Goal: Use online tool/utility: Utilize a website feature to perform a specific function

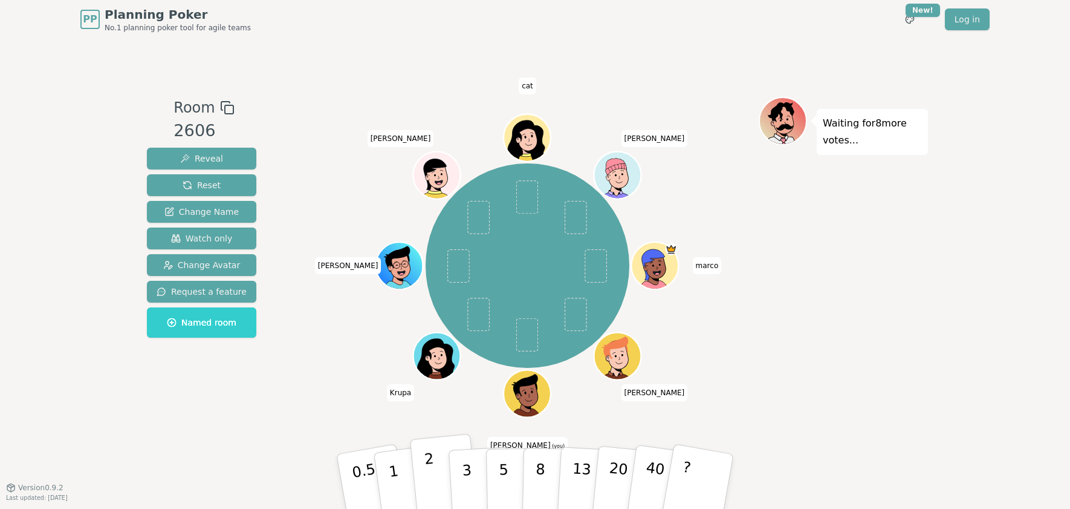
click at [435, 476] on button "2" at bounding box center [444, 482] width 69 height 96
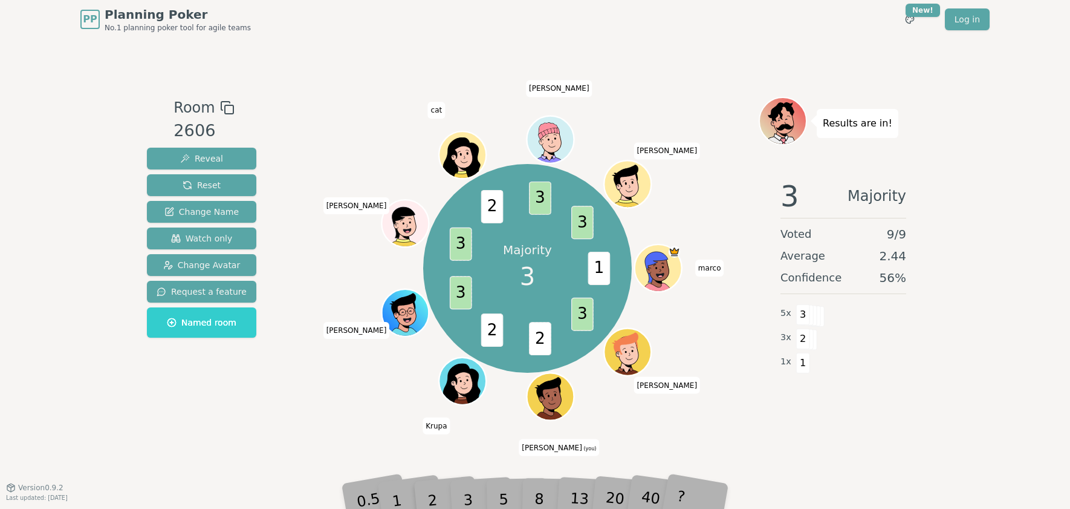
click at [466, 495] on div "3" at bounding box center [480, 481] width 39 height 44
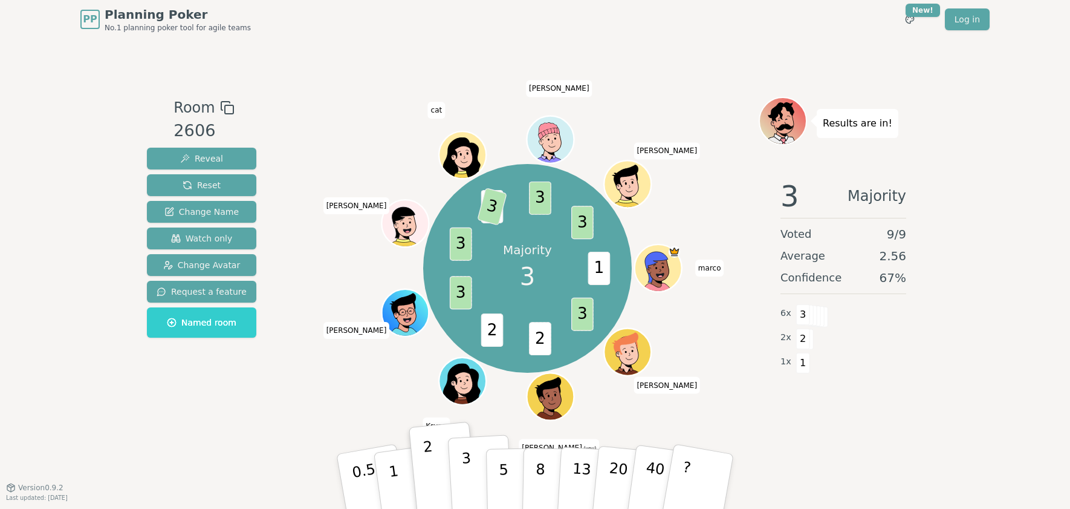
click at [468, 488] on p "3" at bounding box center [467, 482] width 13 height 66
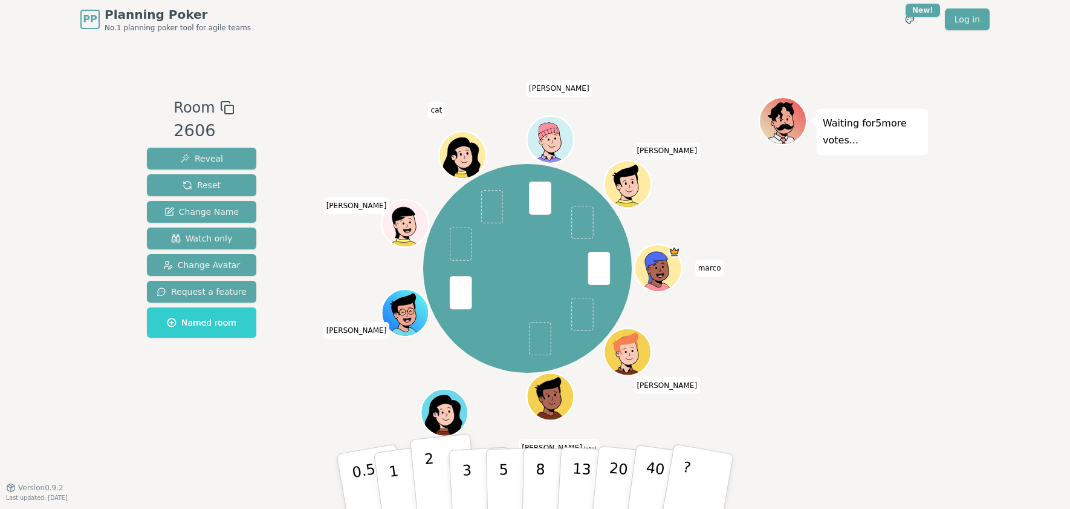
click at [440, 481] on button "2" at bounding box center [444, 482] width 69 height 96
click at [442, 479] on button "2" at bounding box center [444, 482] width 69 height 96
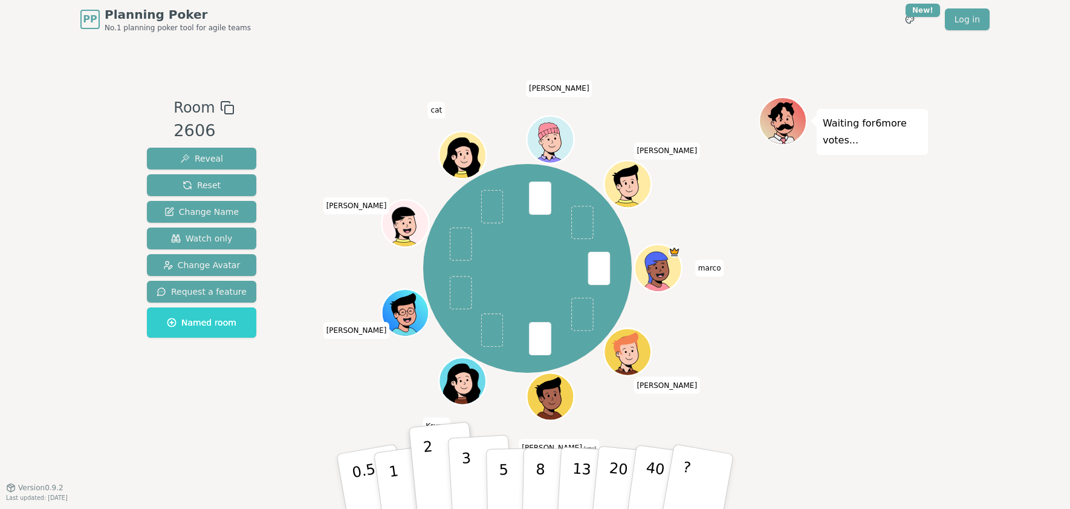
click at [467, 477] on p "3" at bounding box center [467, 482] width 13 height 66
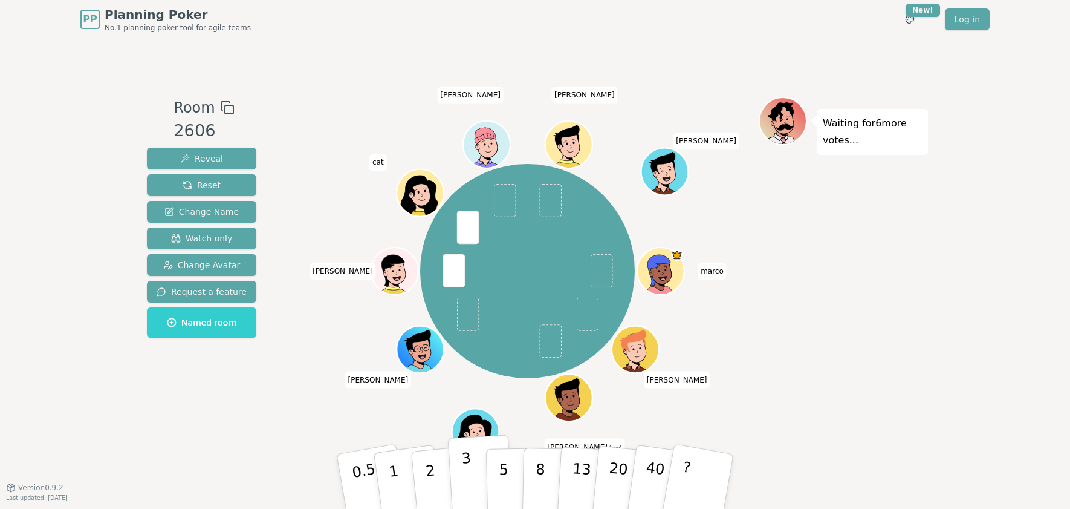
click at [476, 484] on button "3" at bounding box center [481, 481] width 66 height 94
click at [440, 475] on button "2" at bounding box center [444, 482] width 69 height 96
click at [474, 472] on button "3" at bounding box center [481, 481] width 66 height 94
click at [460, 464] on button "3" at bounding box center [481, 481] width 66 height 94
click at [458, 475] on button "3" at bounding box center [481, 481] width 66 height 94
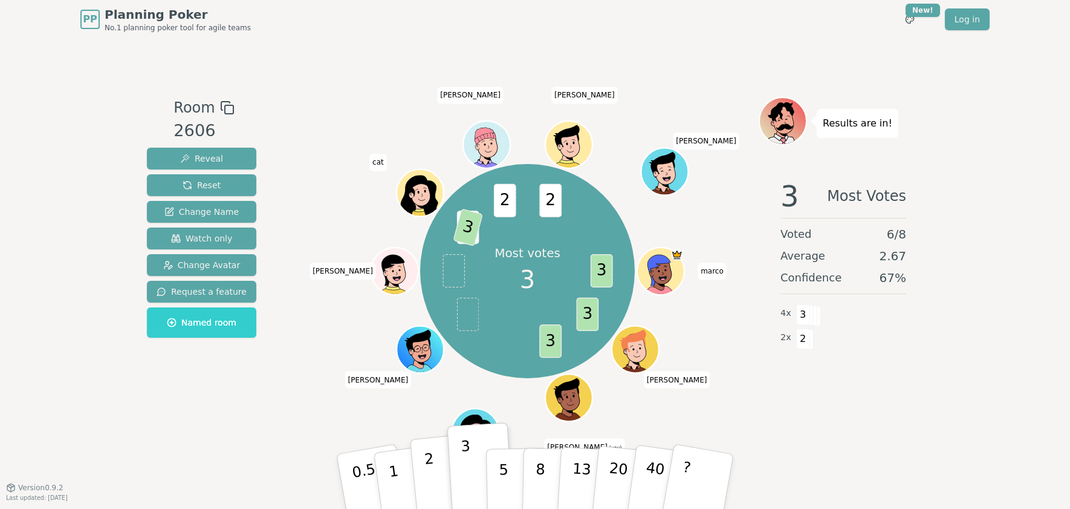
click at [431, 486] on p "2" at bounding box center [432, 483] width 16 height 66
